Goal: Go to known website

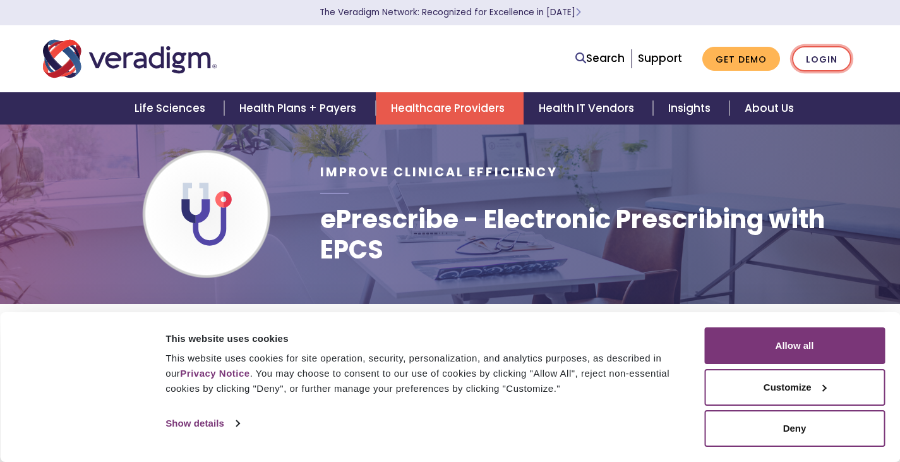
click at [800, 59] on link "Login" at bounding box center [821, 59] width 59 height 26
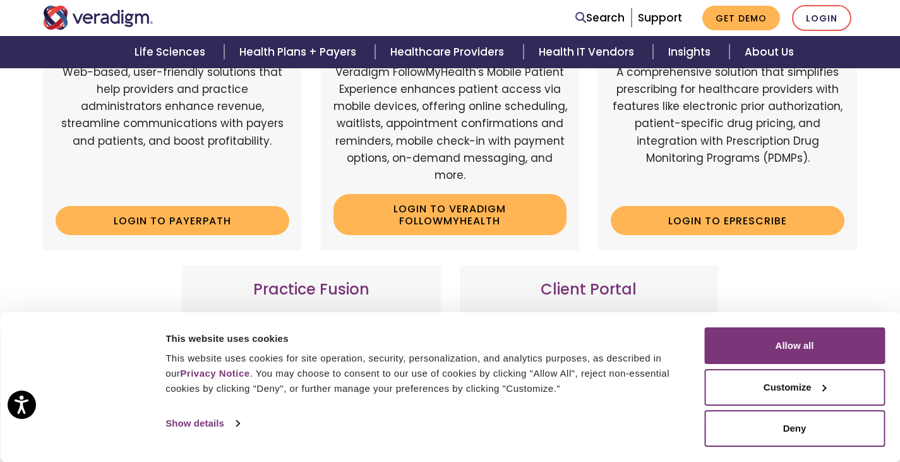
scroll to position [253, 0]
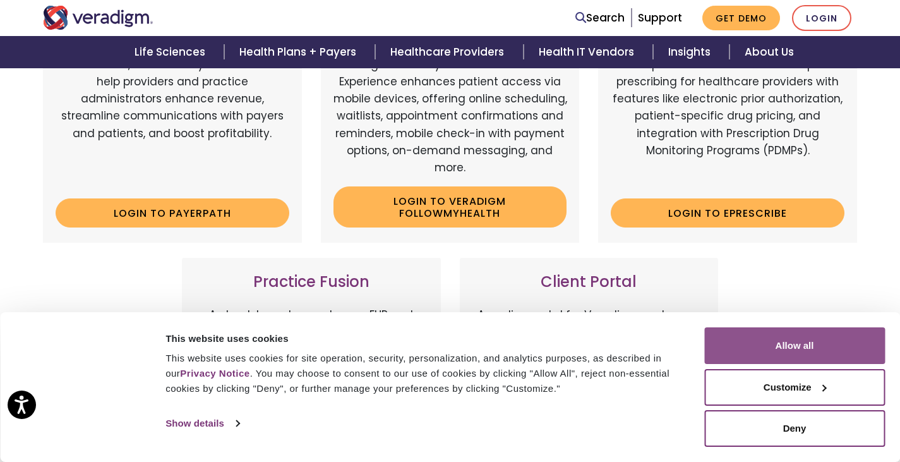
click at [810, 329] on button "Allow all" at bounding box center [794, 345] width 181 height 37
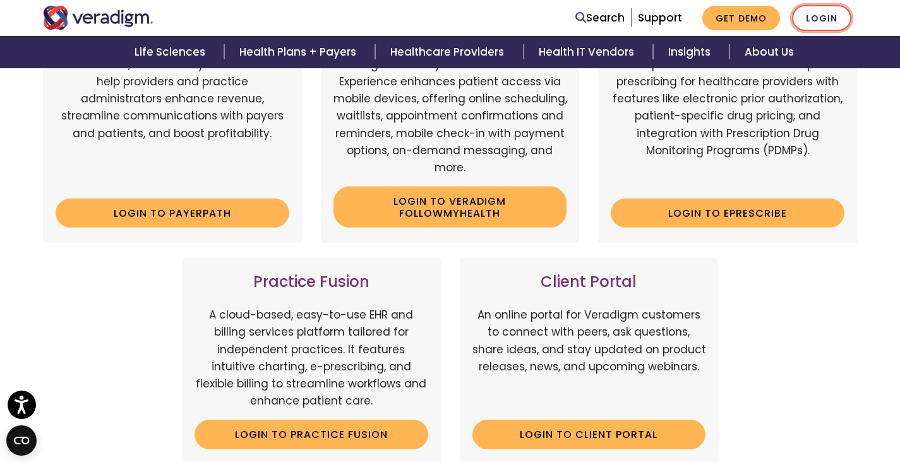
click at [819, 18] on link "Login" at bounding box center [821, 18] width 59 height 26
